Goal: Transaction & Acquisition: Purchase product/service

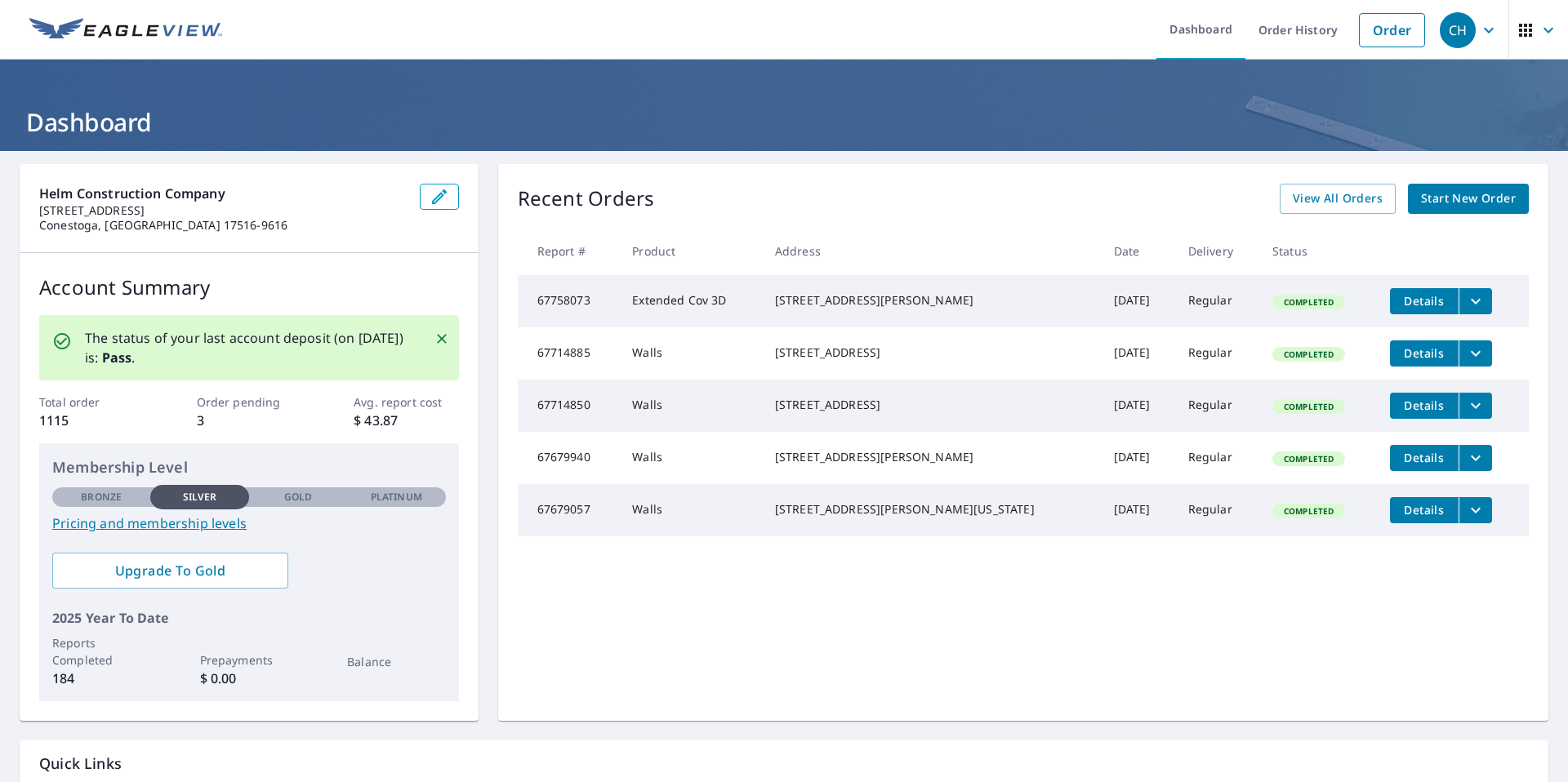
click at [1447, 202] on span "Start New Order" at bounding box center [1468, 198] width 95 height 20
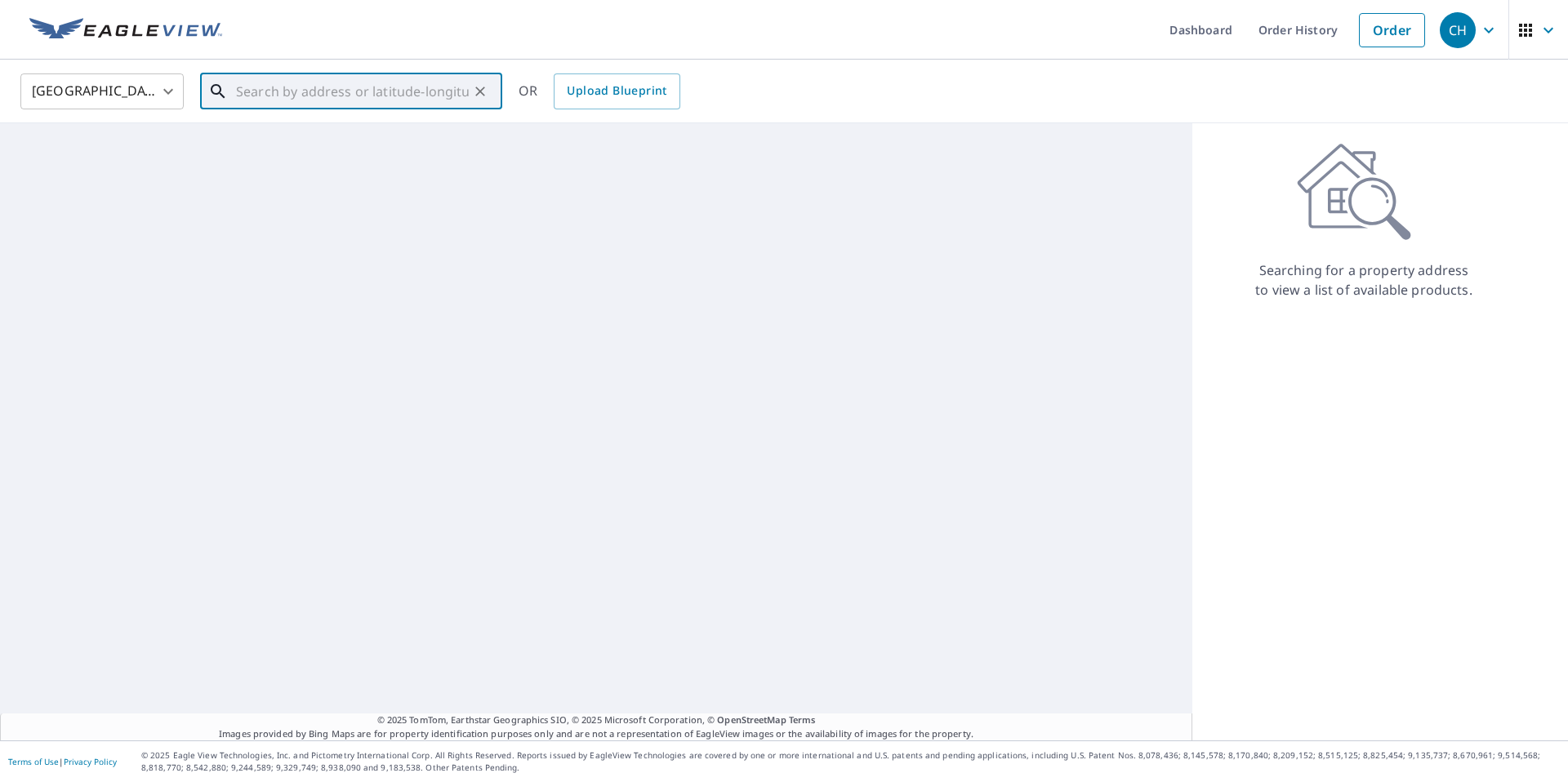
click at [423, 94] on input "text" at bounding box center [352, 92] width 233 height 46
paste input "48 Grist Mill Road"
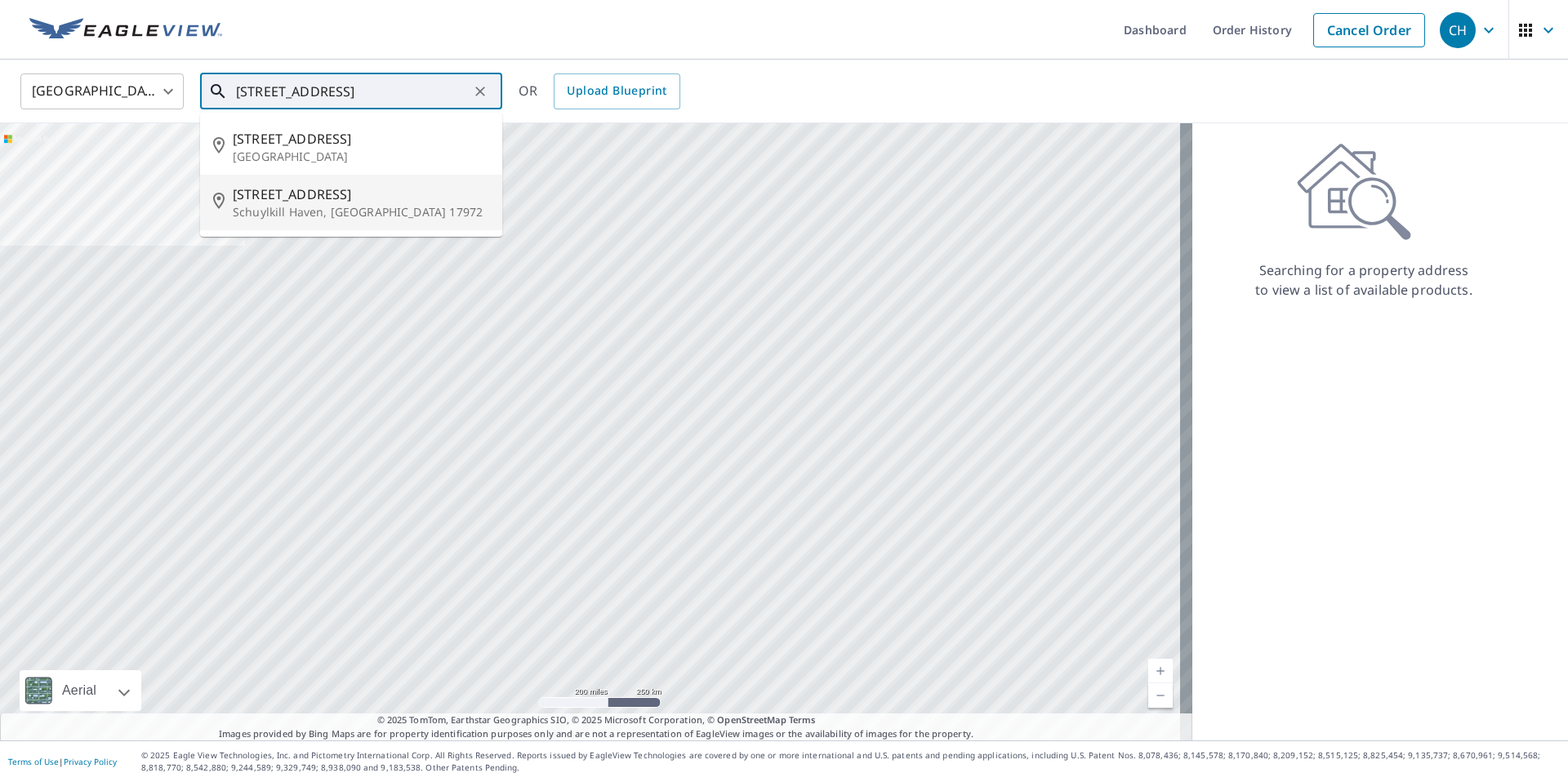
click at [320, 203] on span "48 Grist Mill Rd" at bounding box center [361, 194] width 257 height 19
type input "48 Grist Mill Rd Schuylkill Haven, PA 17972"
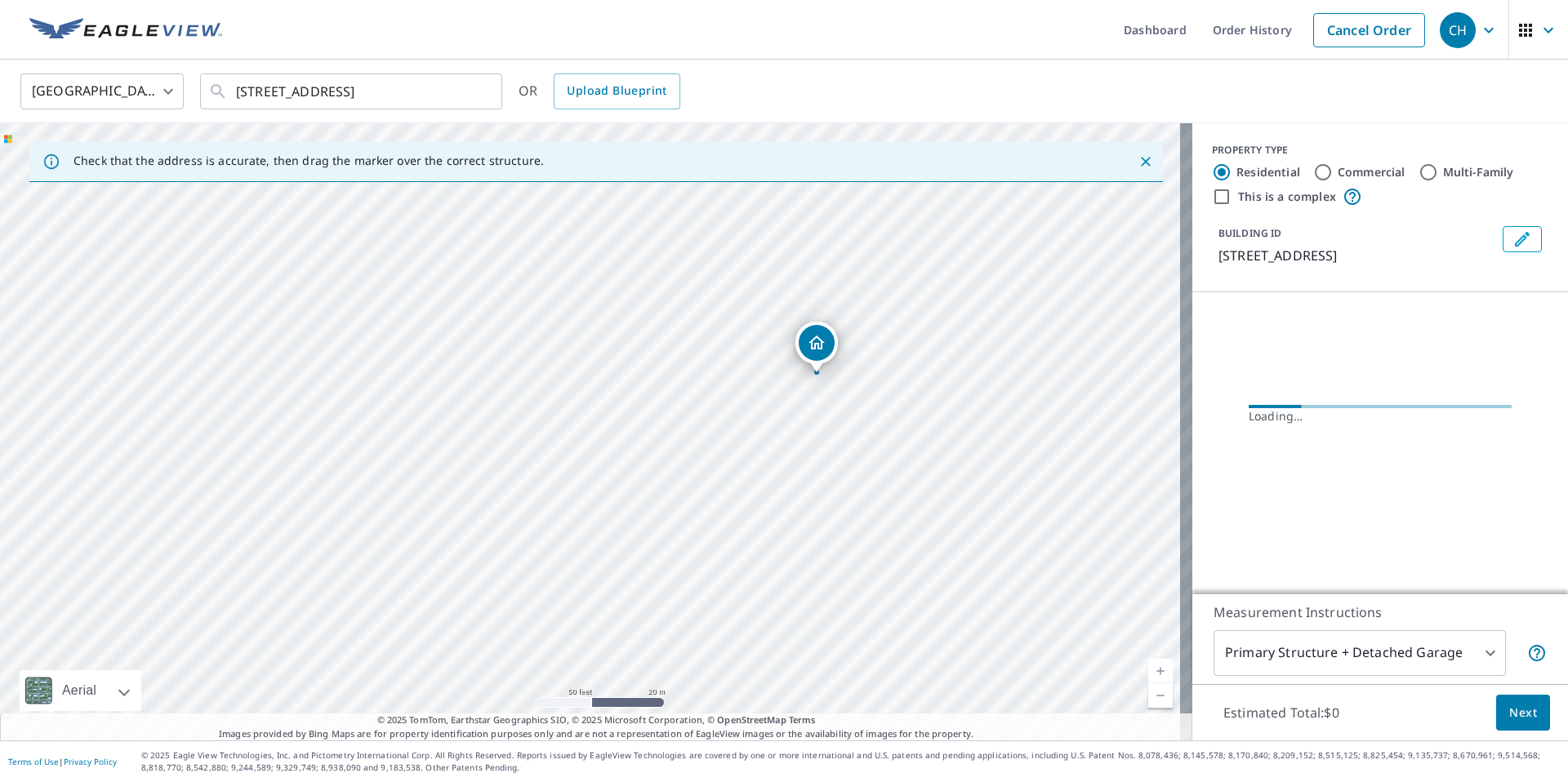
click at [1510, 716] on span "Next" at bounding box center [1523, 713] width 28 height 20
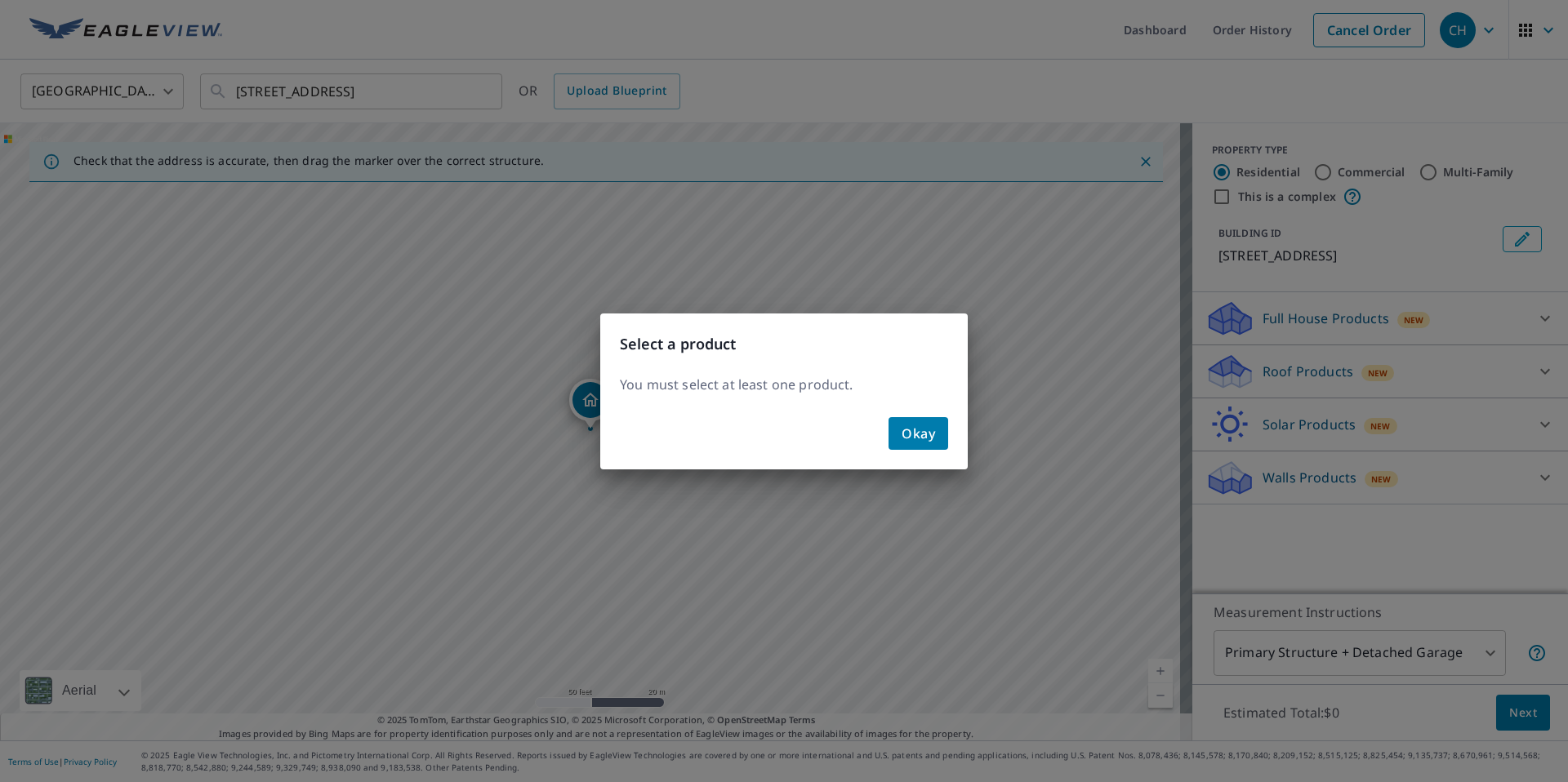
click at [893, 430] on button "Okay" at bounding box center [918, 434] width 59 height 33
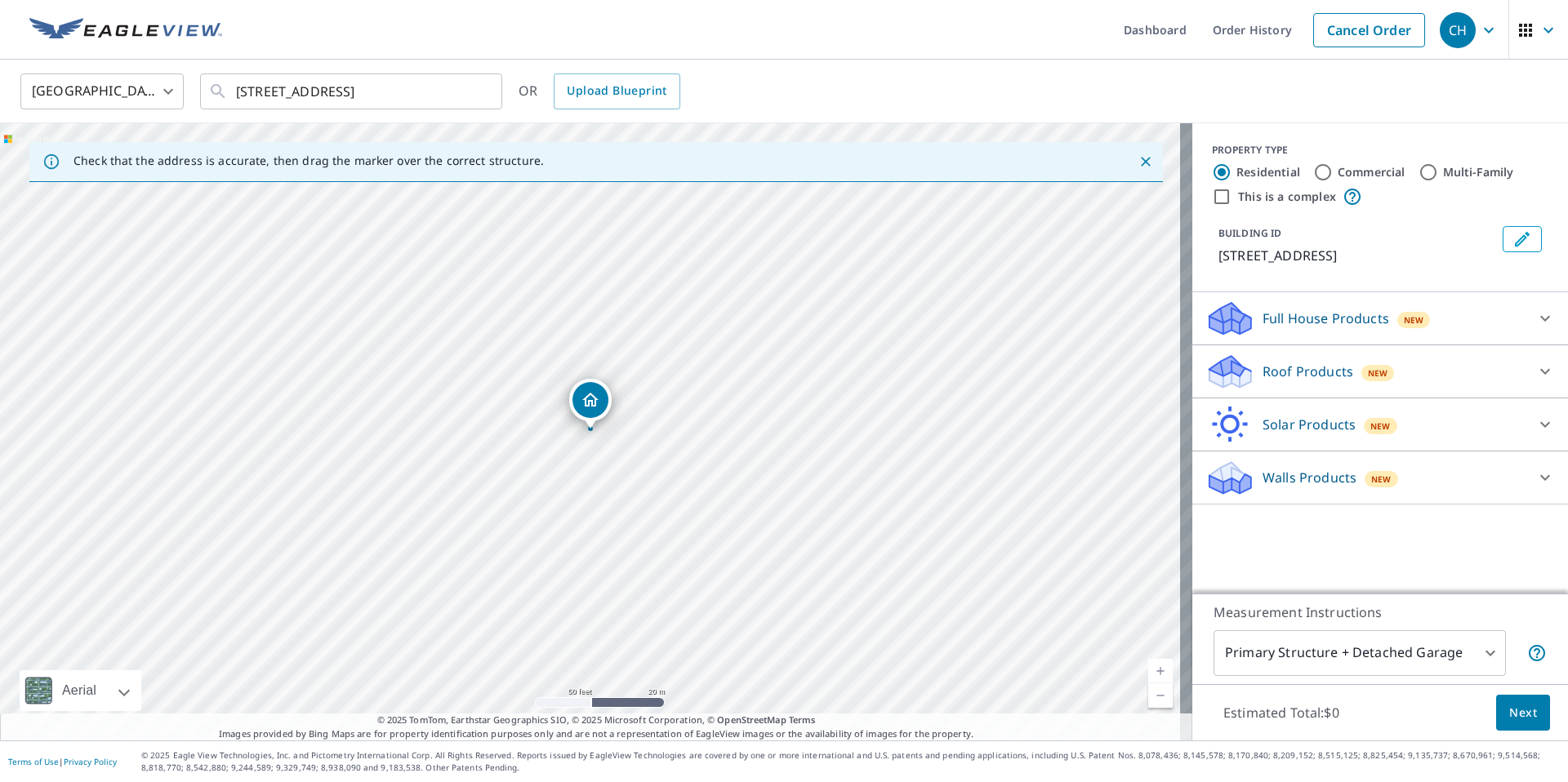
click at [1539, 369] on icon at bounding box center [1545, 371] width 19 height 19
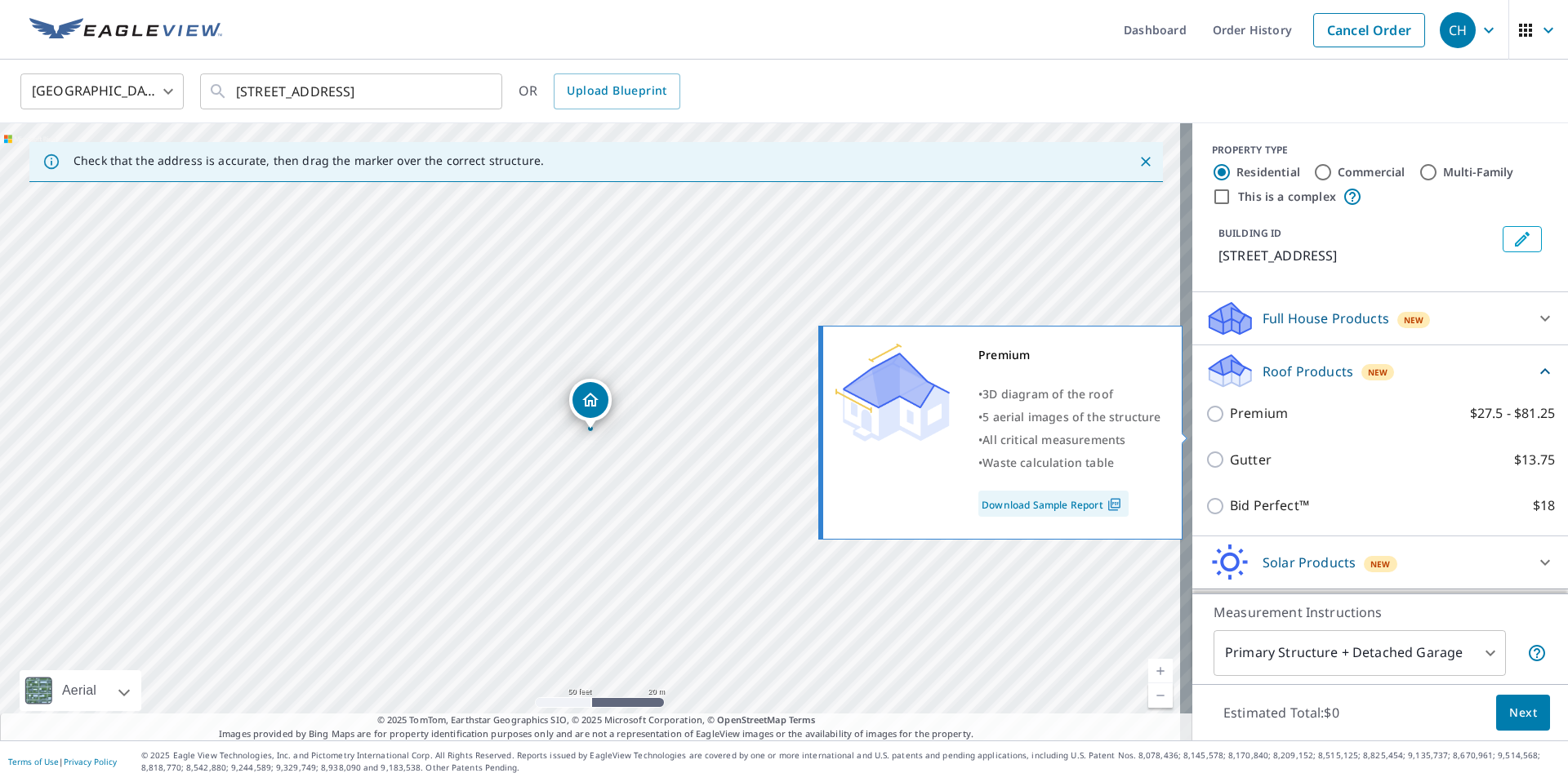
click at [1275, 424] on label "Premium $27.5 - $81.25" at bounding box center [1393, 413] width 325 height 20
click at [1230, 424] on input "Premium $27.5 - $81.25" at bounding box center [1218, 413] width 25 height 19
checkbox input "true"
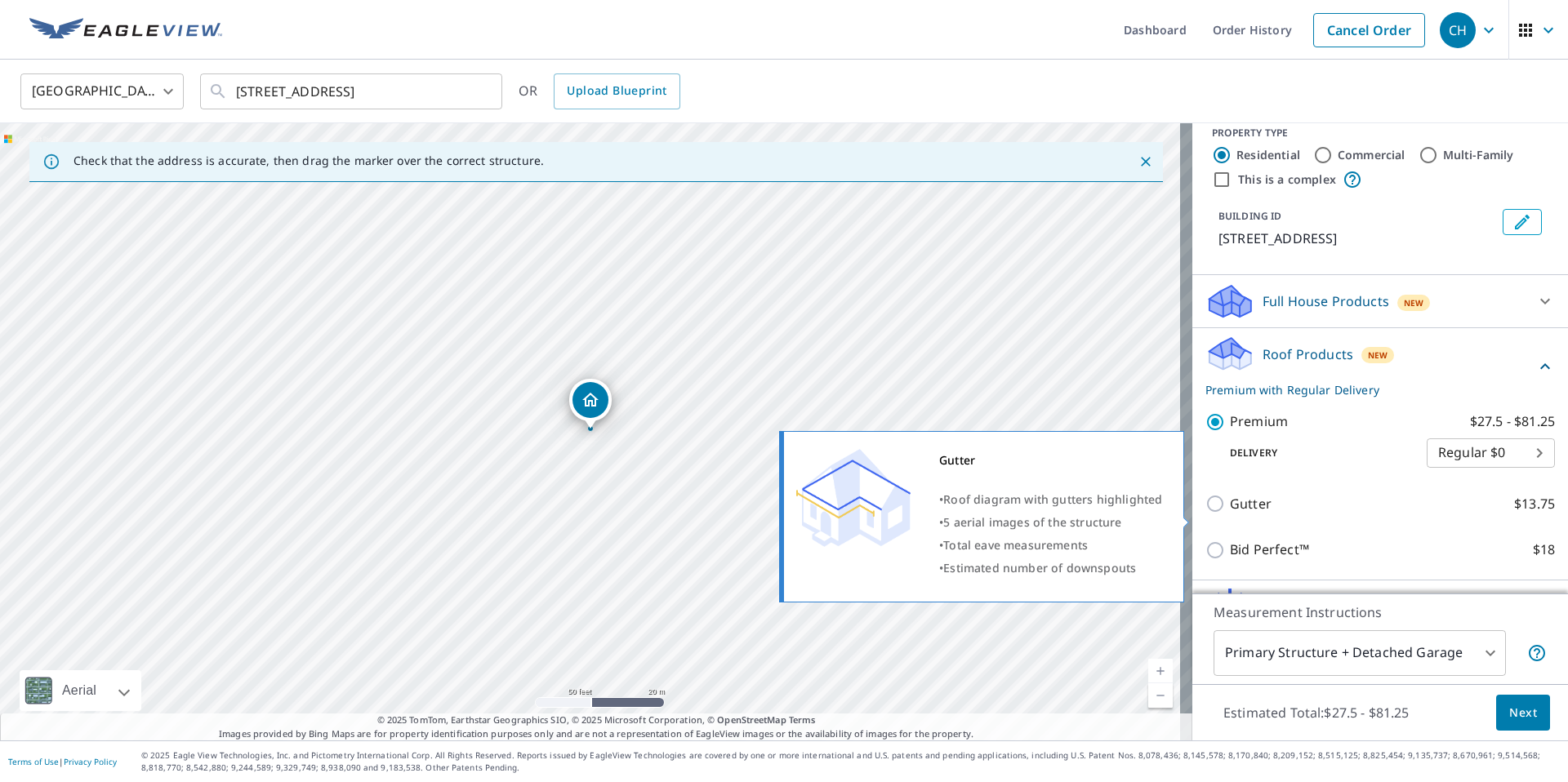
scroll to position [25, 0]
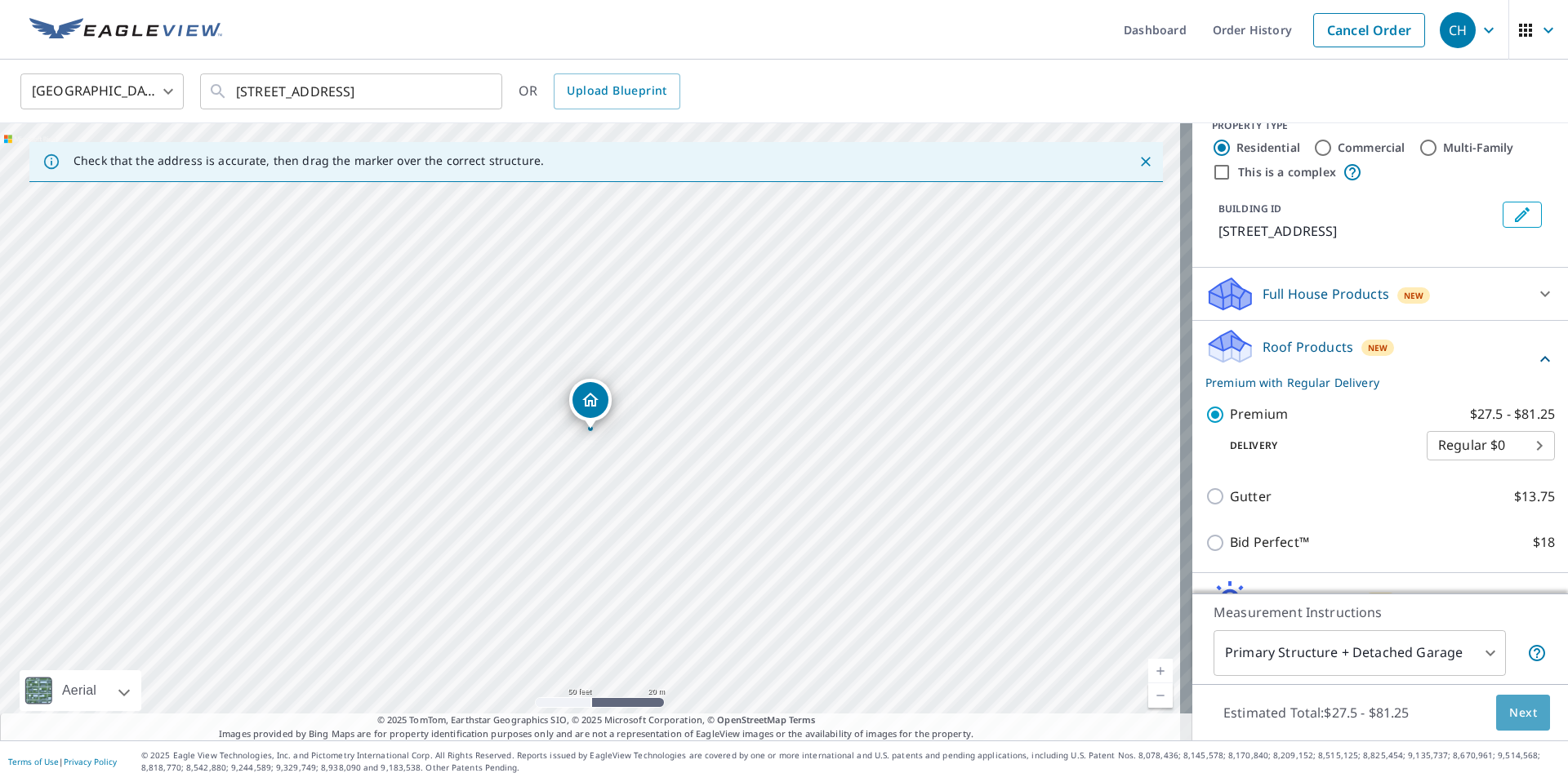
click at [1510, 705] on span "Next" at bounding box center [1523, 713] width 28 height 20
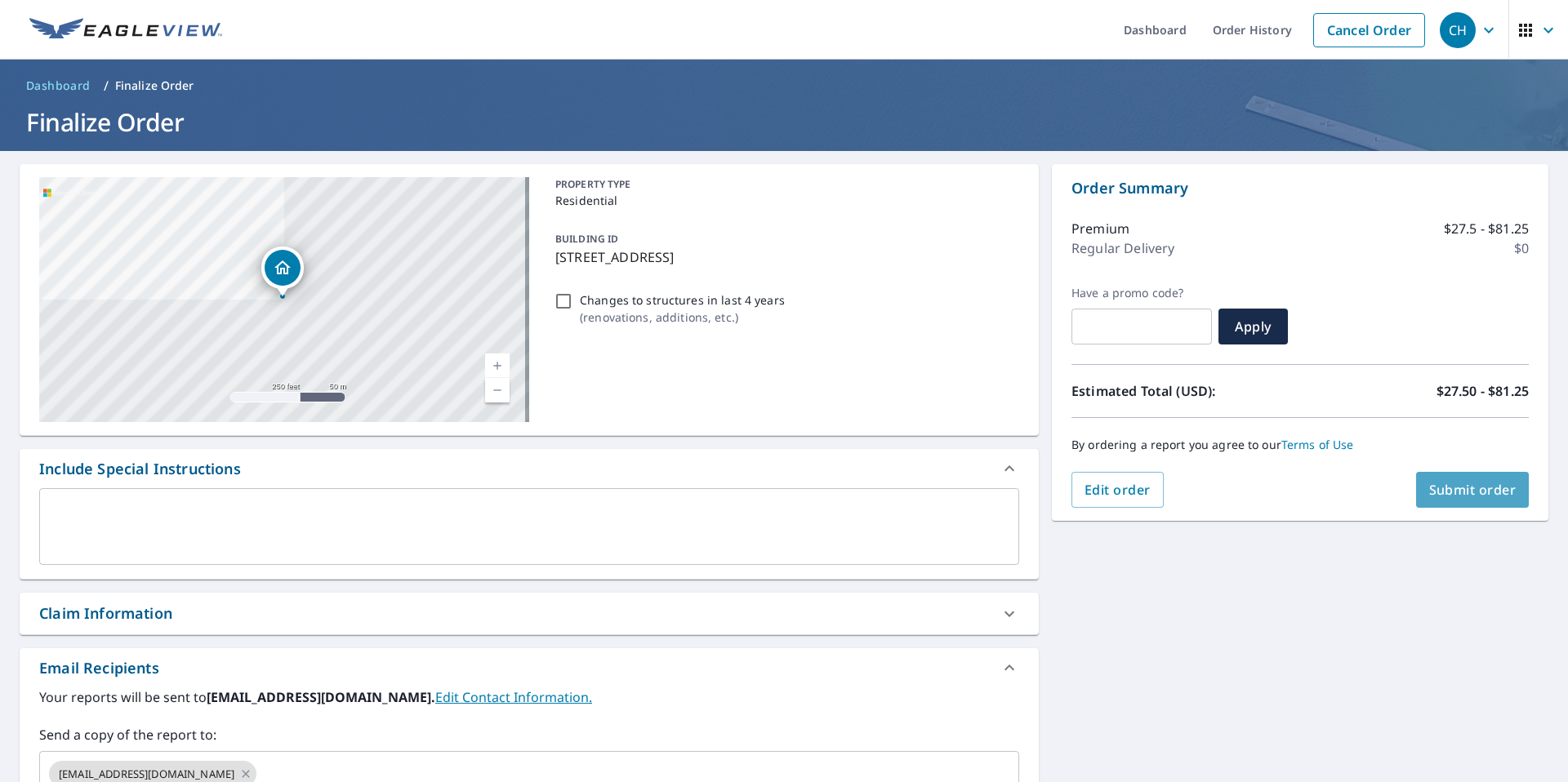
click at [1473, 480] on button "Submit order" at bounding box center [1472, 490] width 114 height 36
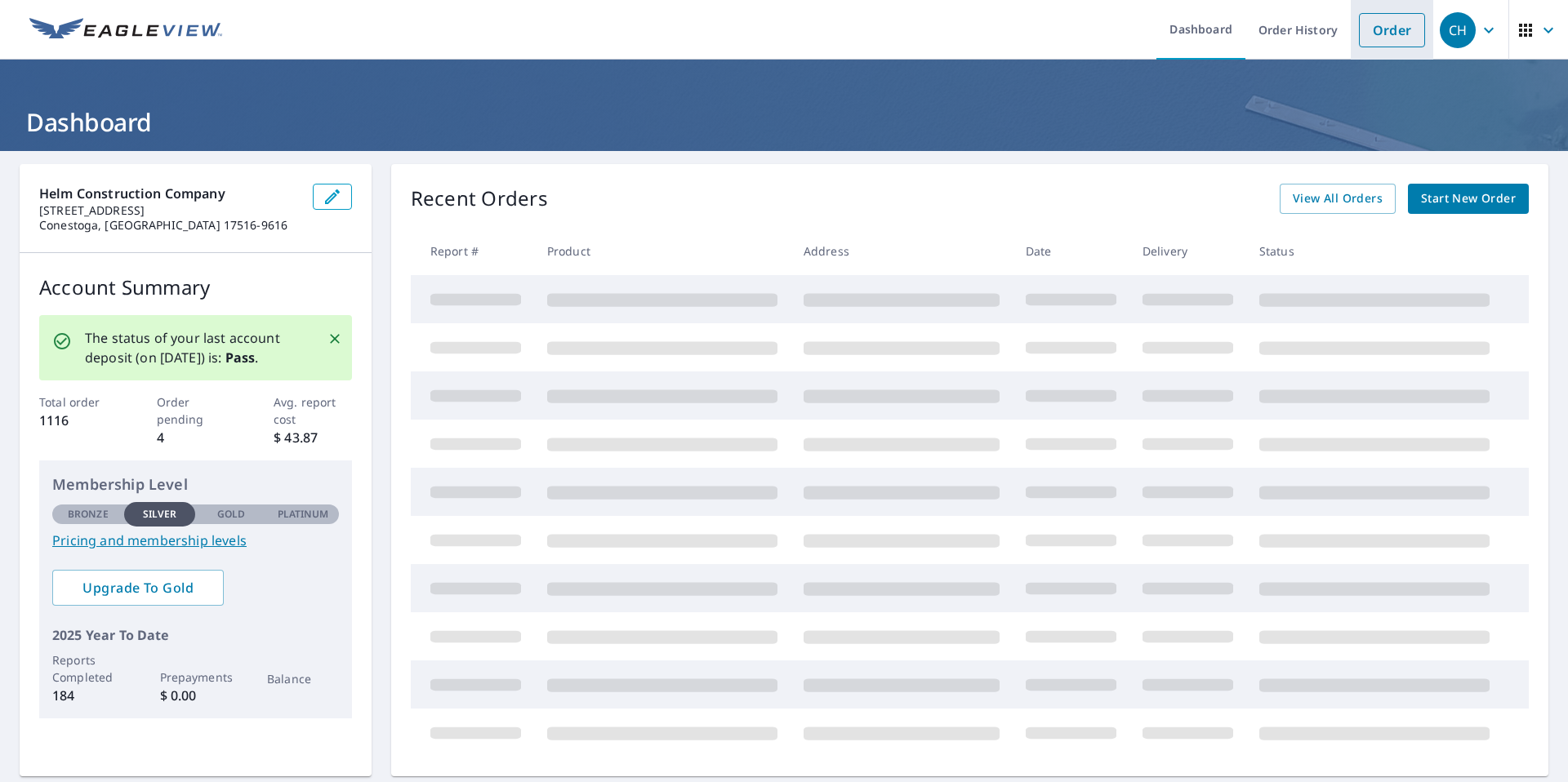
click at [1366, 34] on link "Order" at bounding box center [1392, 31] width 66 height 34
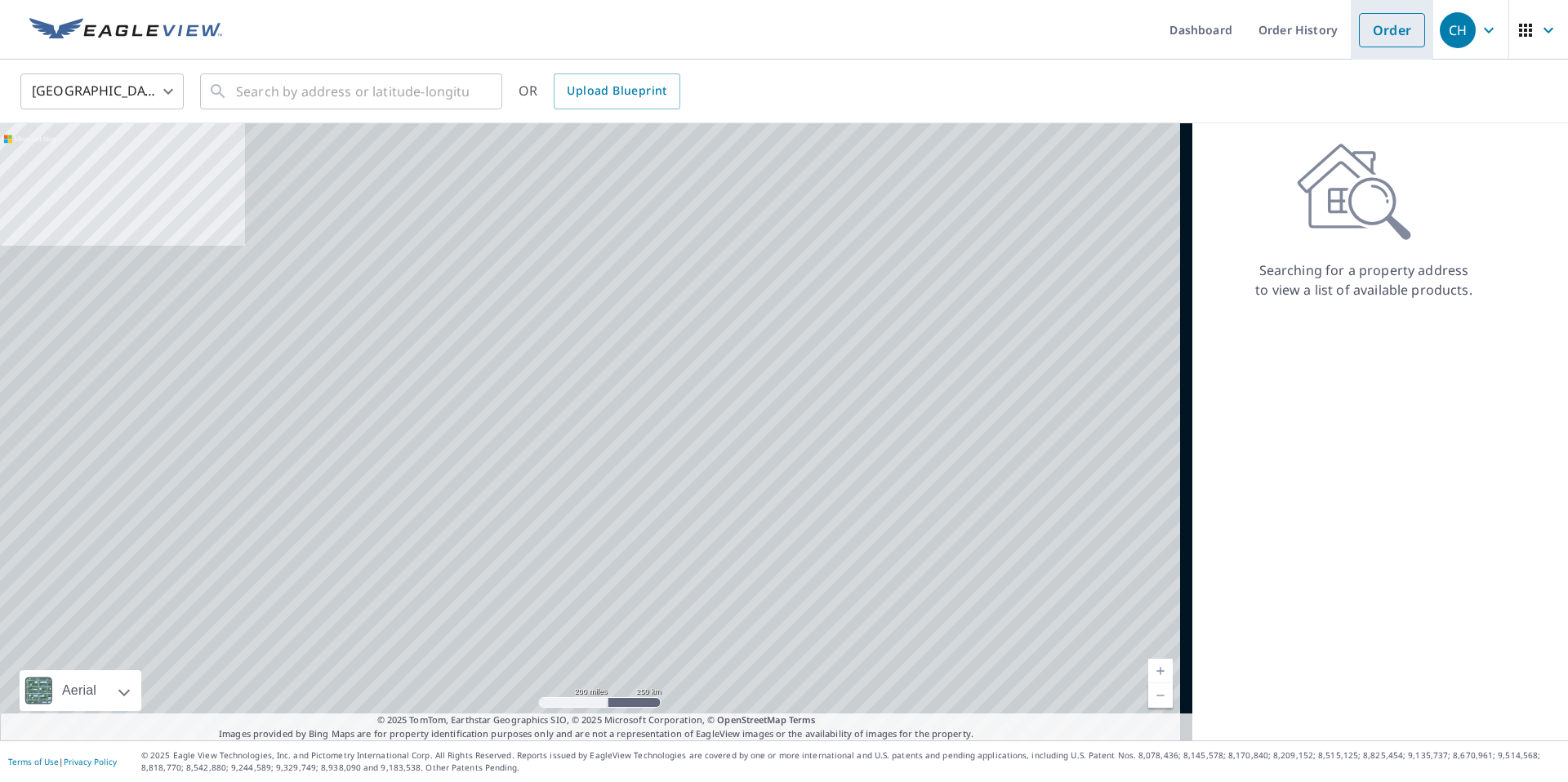
click at [1366, 34] on link "Order" at bounding box center [1392, 31] width 66 height 34
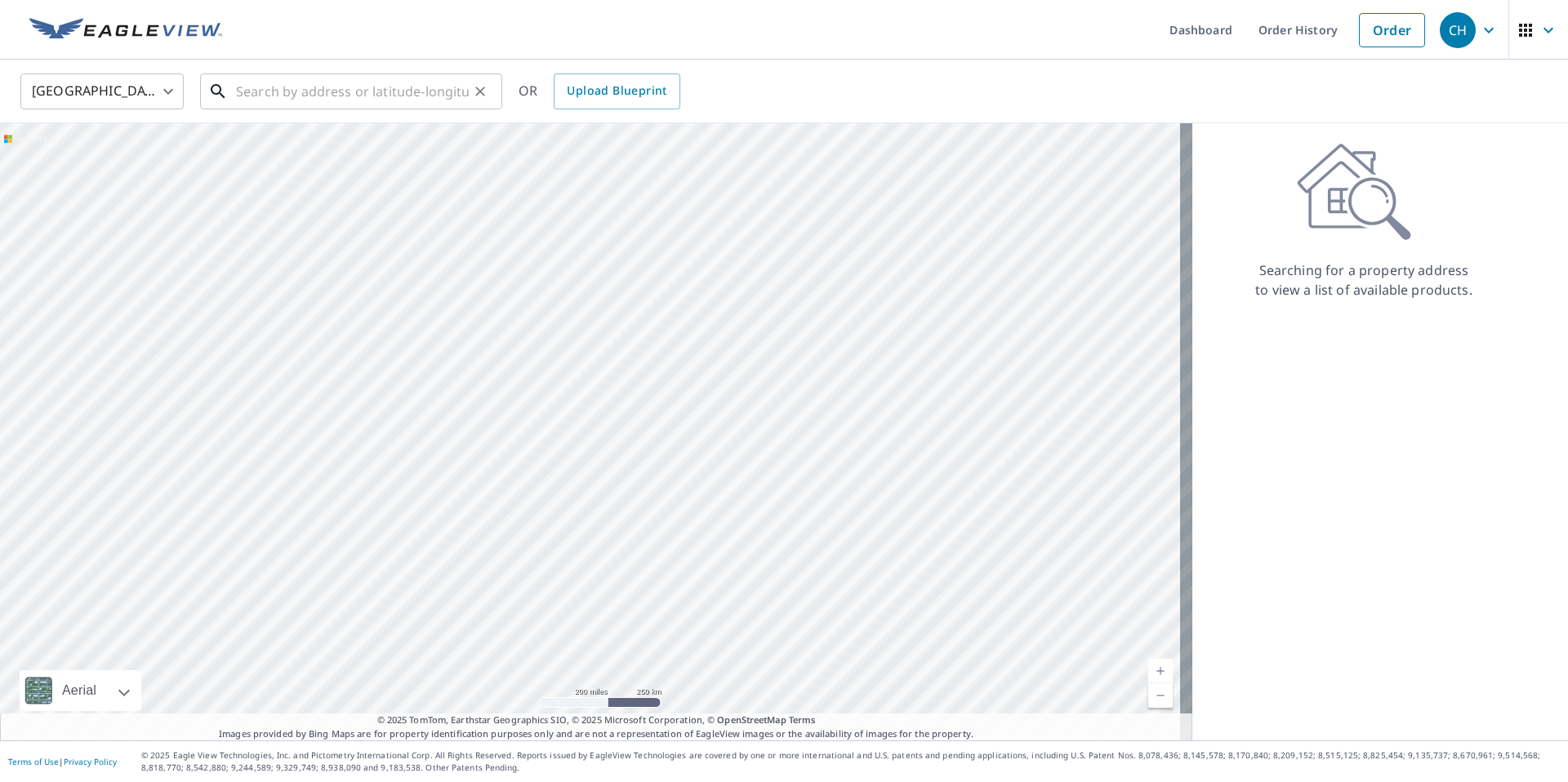
click at [297, 84] on input "text" at bounding box center [352, 92] width 233 height 46
paste input "[STREET_ADDRESS],"
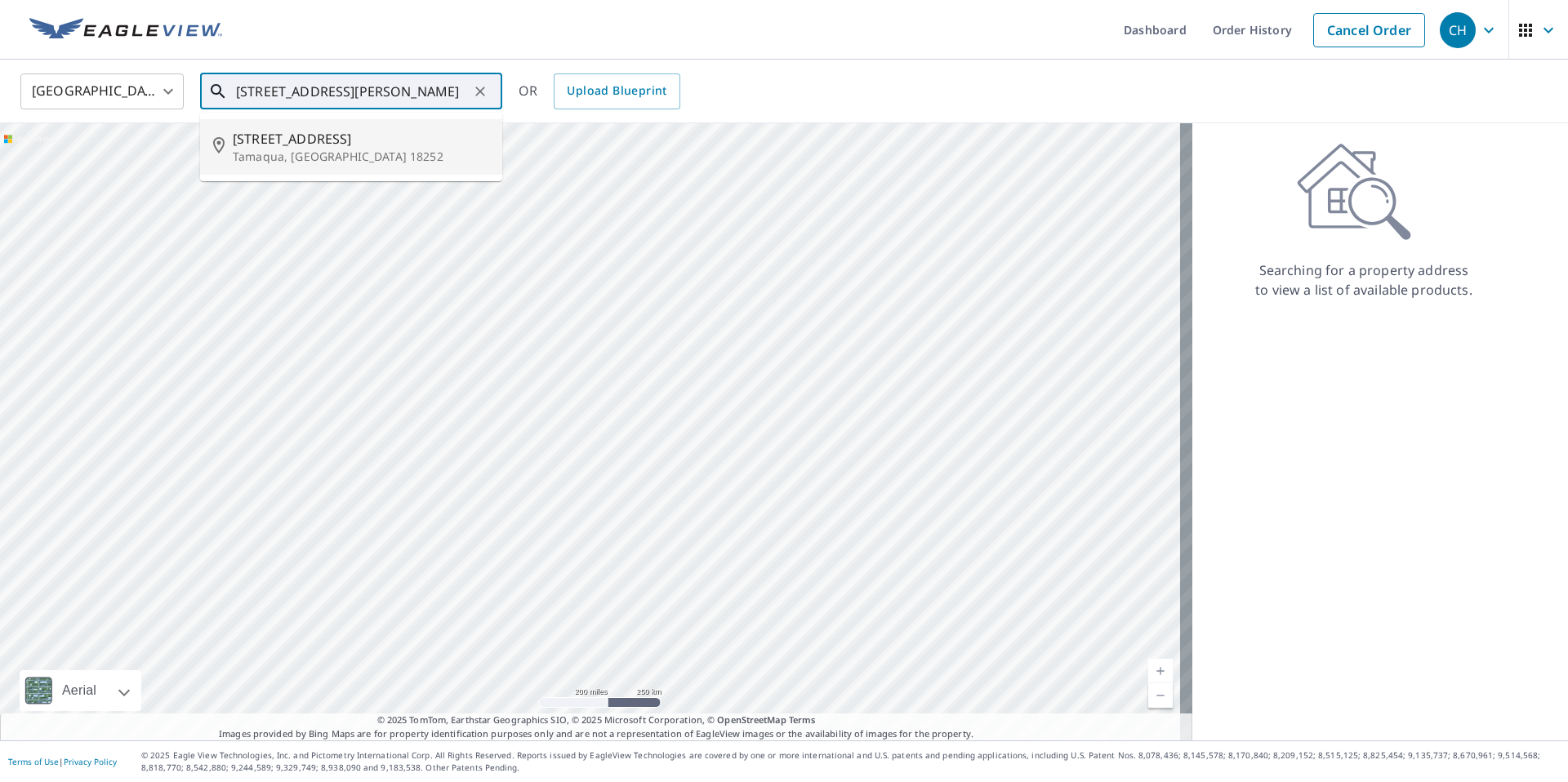
click at [392, 160] on p "Tamaqua, [GEOGRAPHIC_DATA] 18252" at bounding box center [361, 156] width 257 height 16
type input "[STREET_ADDRESS]"
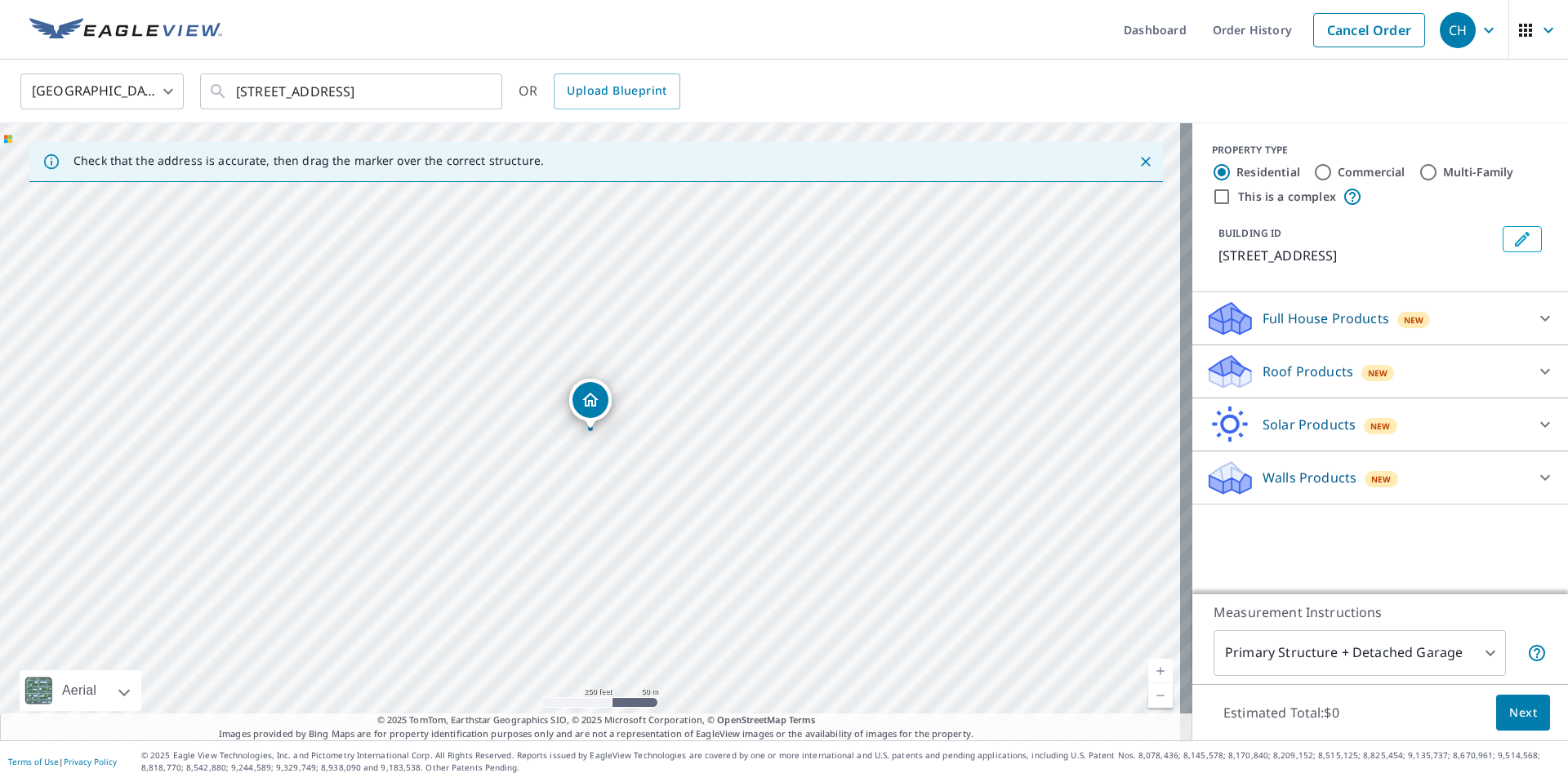
click at [1495, 375] on div "Roof Products New" at bounding box center [1365, 372] width 320 height 38
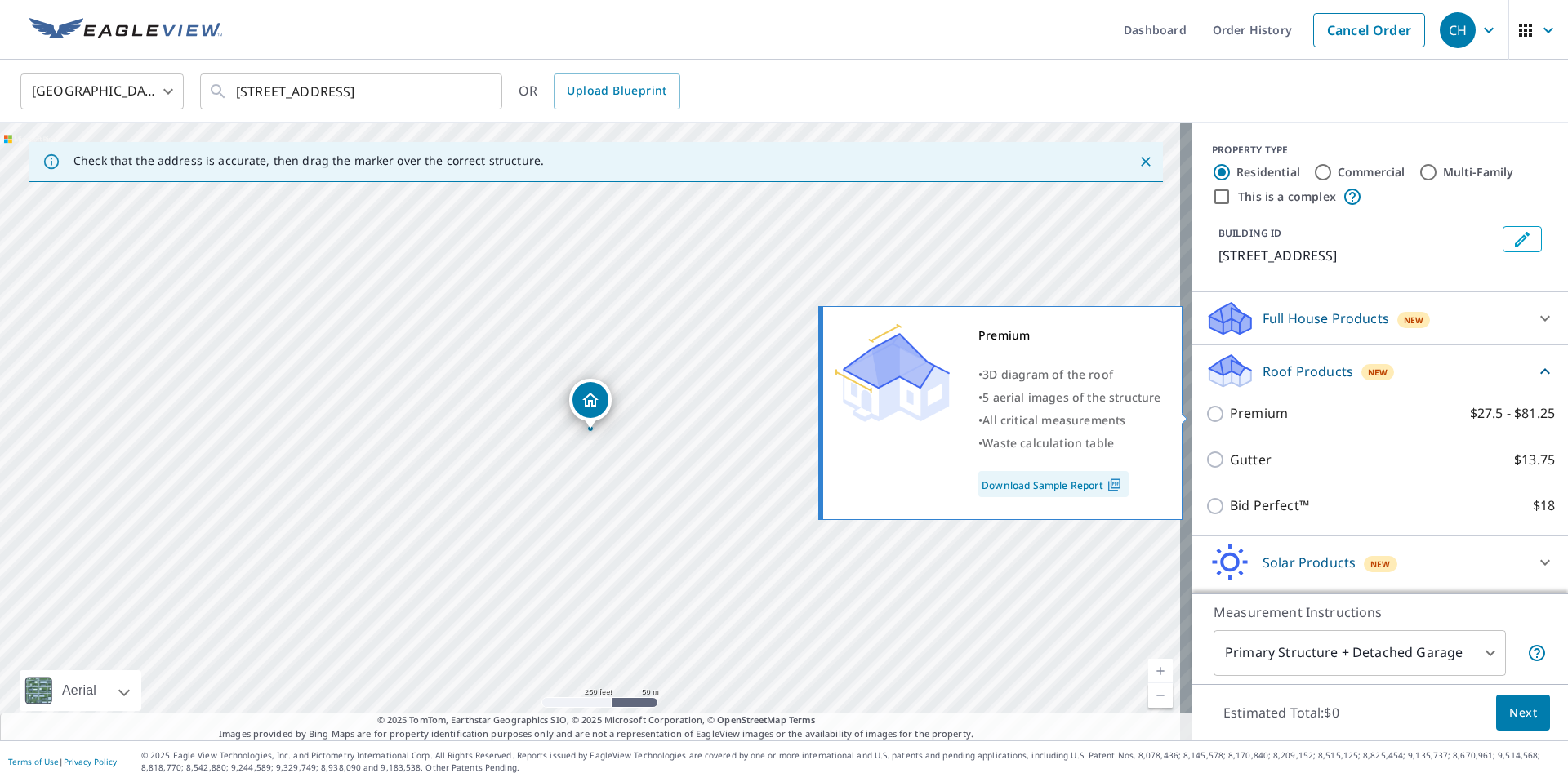
click at [1246, 411] on p "Premium" at bounding box center [1259, 413] width 58 height 20
click at [1230, 411] on input "Premium $27.5 - $81.25" at bounding box center [1218, 413] width 25 height 19
checkbox input "true"
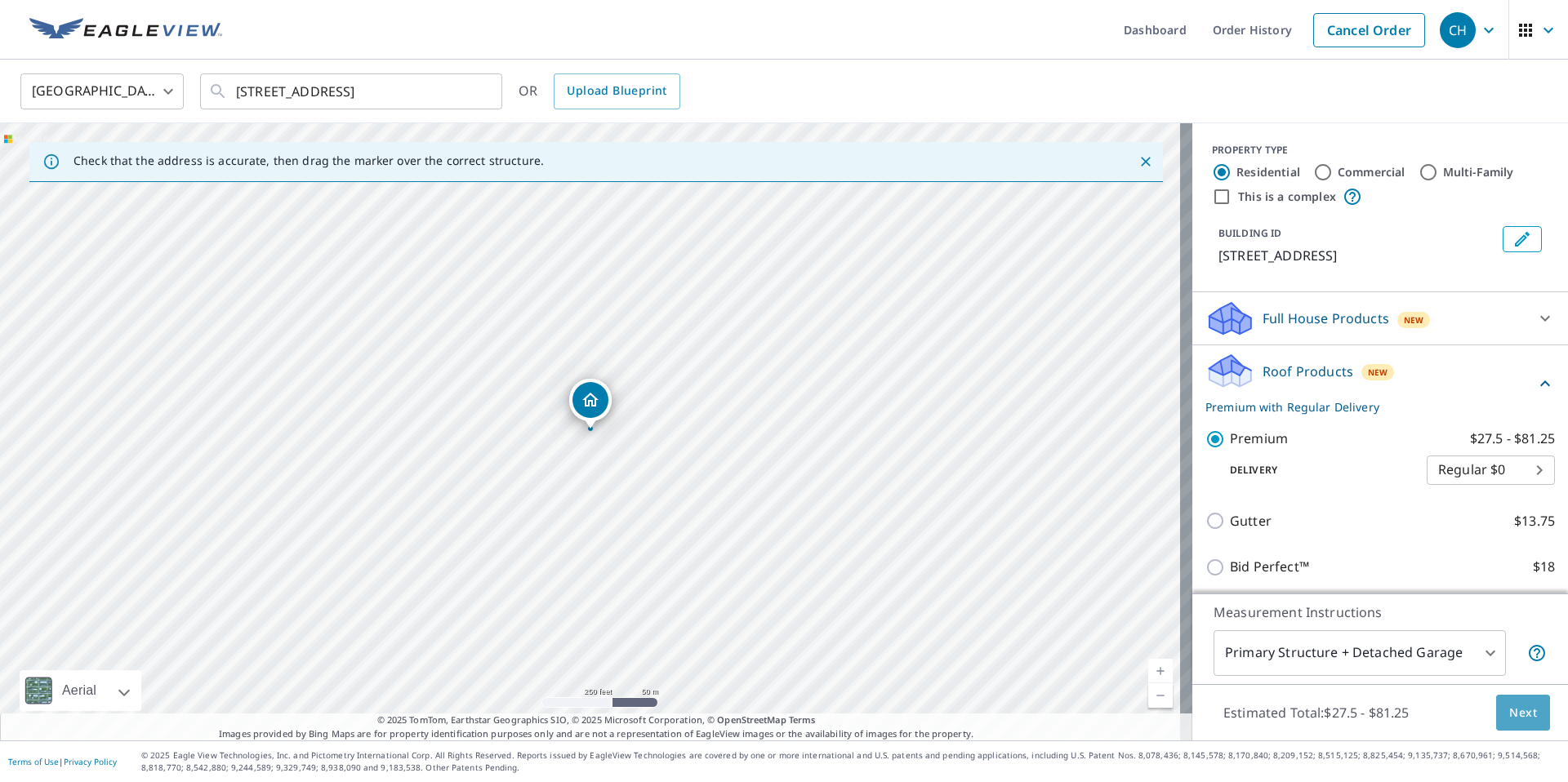
click at [1512, 704] on span "Next" at bounding box center [1523, 713] width 28 height 20
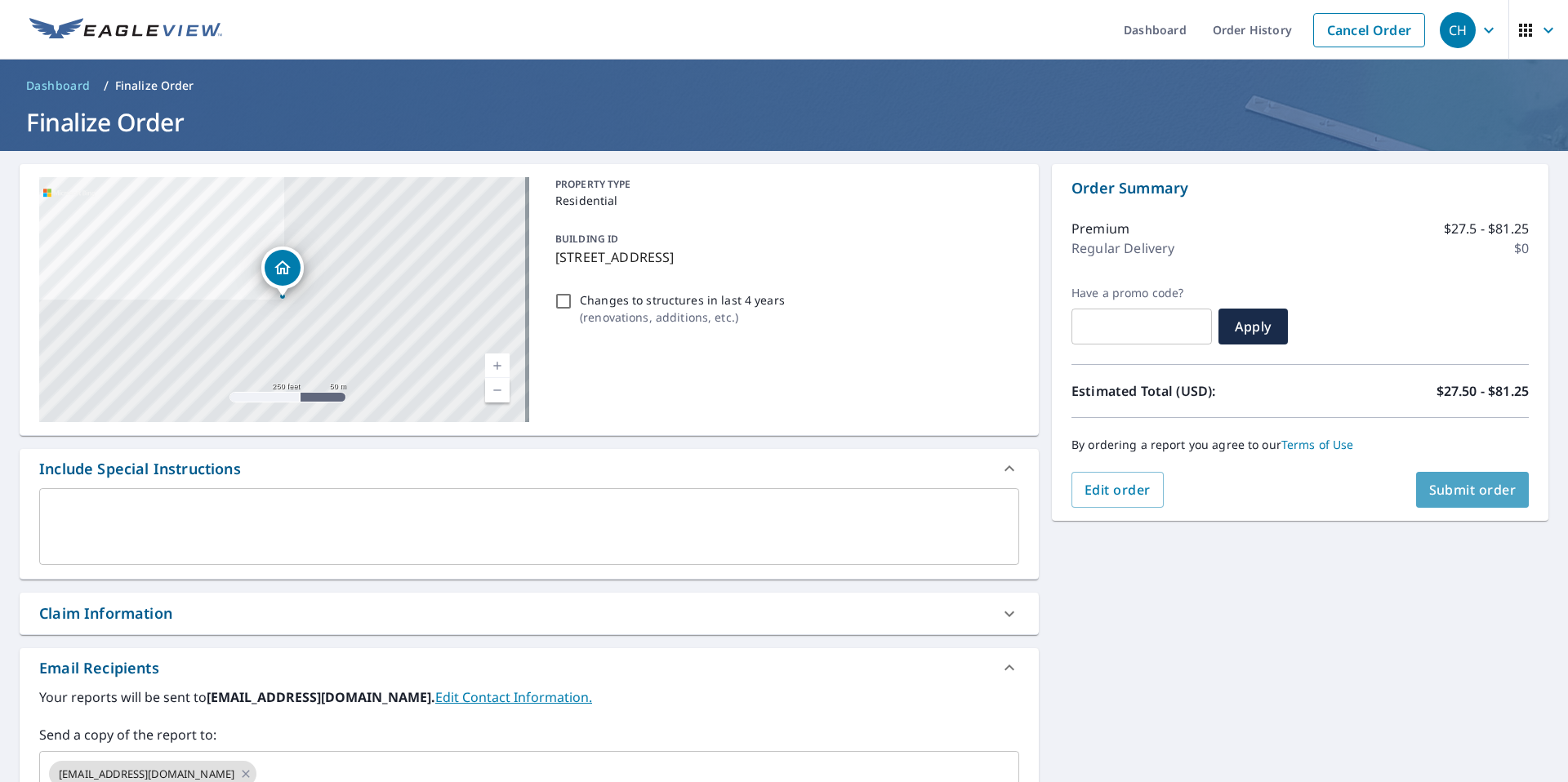
click at [1446, 495] on span "Submit order" at bounding box center [1472, 490] width 87 height 18
